Goal: Navigation & Orientation: Find specific page/section

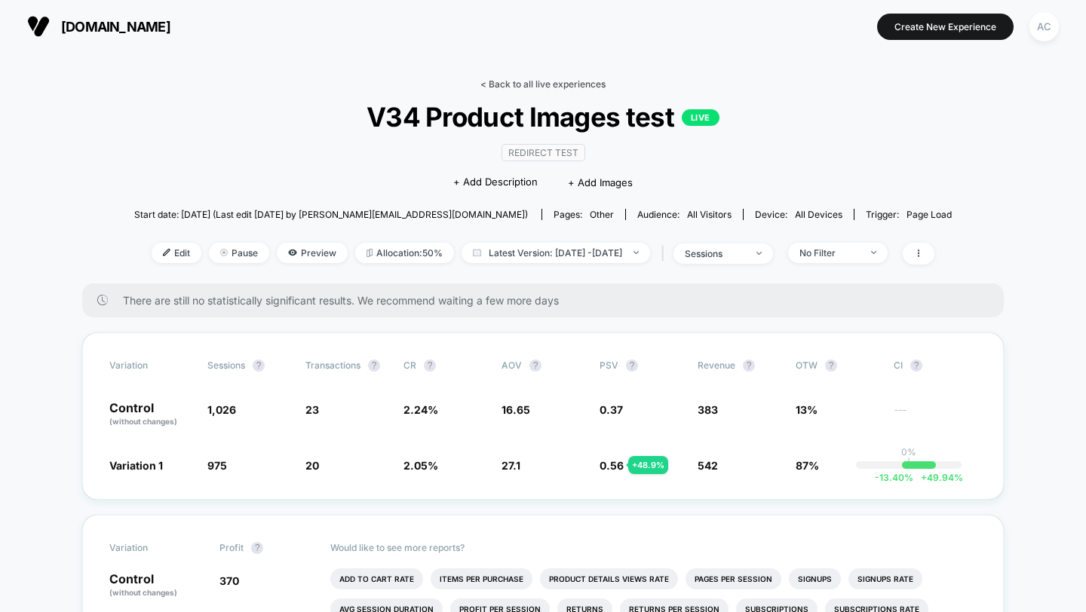
click at [576, 81] on link "< Back to all live experiences" at bounding box center [542, 83] width 125 height 11
